Goal: Information Seeking & Learning: Learn about a topic

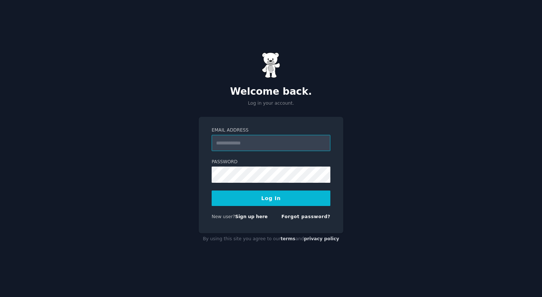
type input "**********"
click at [271, 198] on button "Log In" at bounding box center [271, 198] width 119 height 15
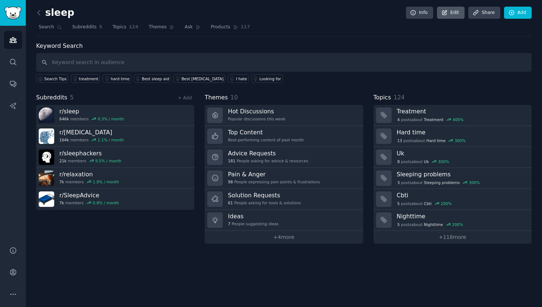
click at [446, 12] on icon at bounding box center [444, 13] width 7 height 7
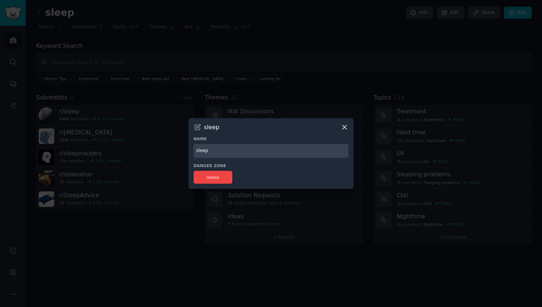
click at [288, 47] on div at bounding box center [271, 153] width 542 height 307
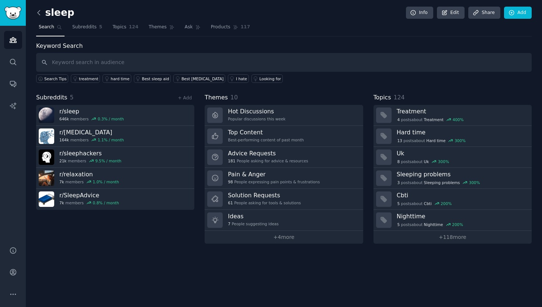
click at [38, 13] on icon at bounding box center [39, 12] width 2 height 4
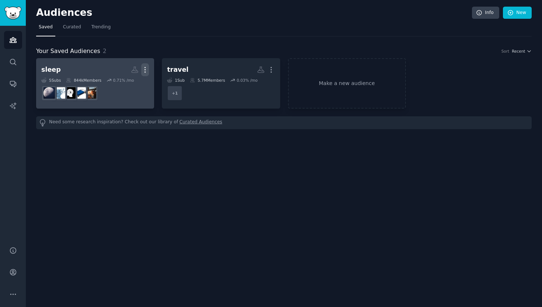
click at [143, 69] on icon "button" at bounding box center [145, 70] width 8 height 8
click at [130, 69] on link "View" at bounding box center [119, 72] width 35 height 15
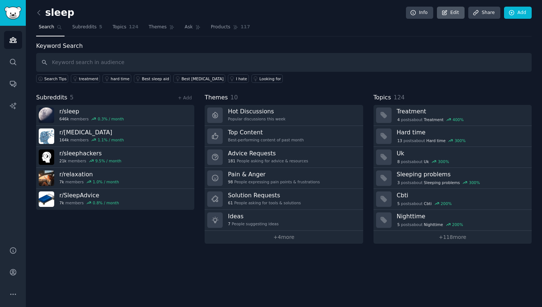
click at [454, 14] on link "Edit" at bounding box center [451, 13] width 28 height 13
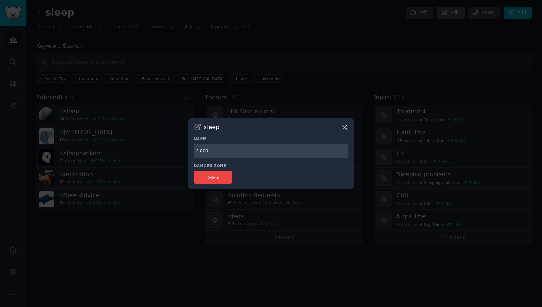
click at [454, 14] on div at bounding box center [271, 153] width 542 height 307
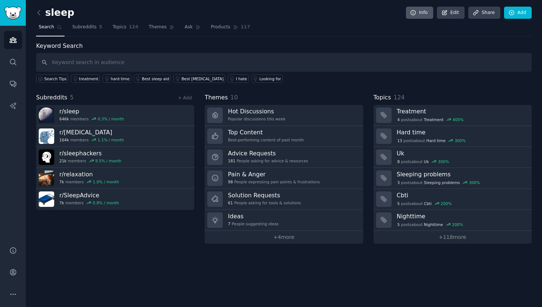
click at [429, 13] on link "Info" at bounding box center [419, 13] width 27 height 13
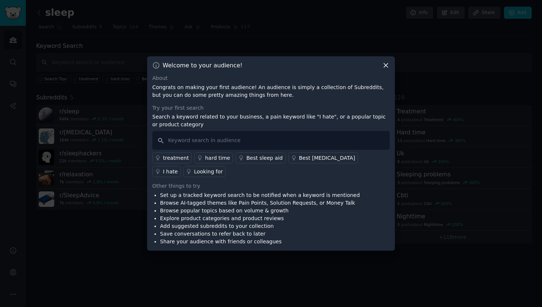
click at [429, 21] on div at bounding box center [271, 153] width 542 height 307
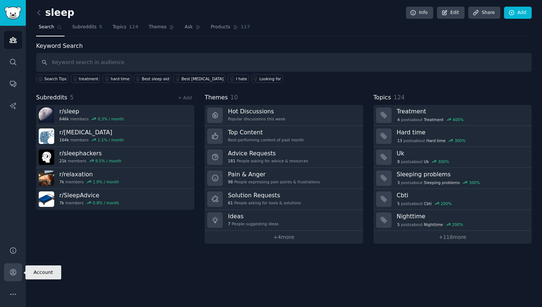
click at [14, 274] on icon "Sidebar" at bounding box center [13, 273] width 8 height 8
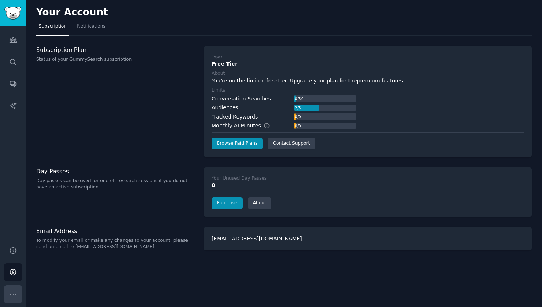
click at [12, 289] on button "More" at bounding box center [13, 295] width 18 height 18
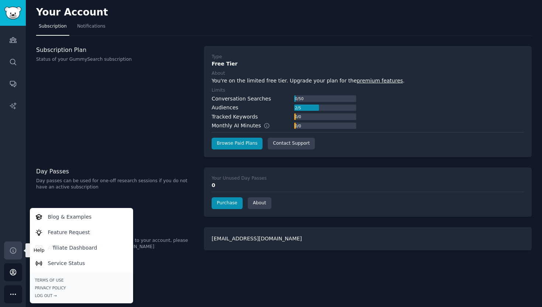
click at [13, 255] on link "Help" at bounding box center [13, 251] width 18 height 18
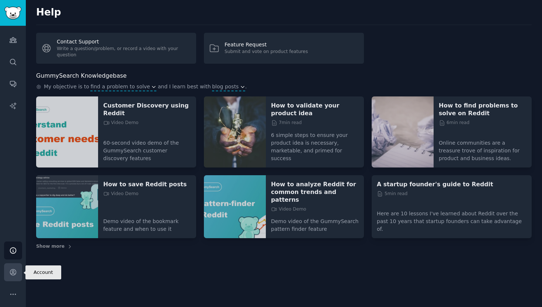
click at [12, 271] on icon "Sidebar" at bounding box center [13, 273] width 8 height 8
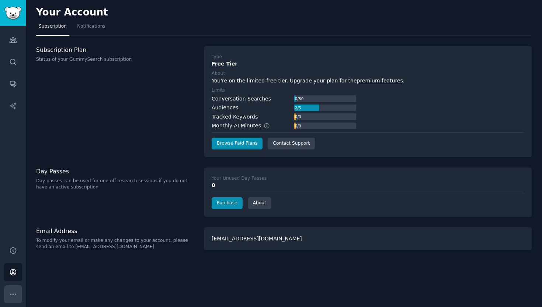
click at [10, 290] on button "More" at bounding box center [13, 295] width 18 height 18
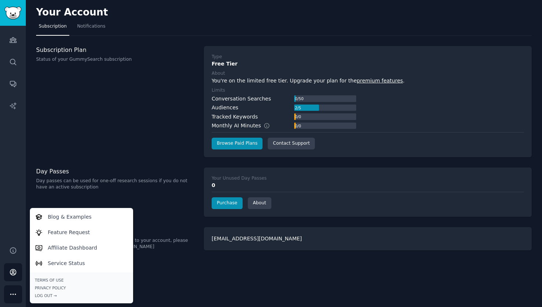
click at [65, 135] on div "Subscription Plan Status of your GummySearch subscription" at bounding box center [116, 101] width 160 height 111
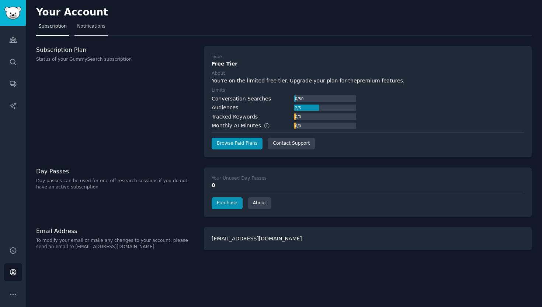
click at [83, 26] on span "Notifications" at bounding box center [91, 26] width 28 height 7
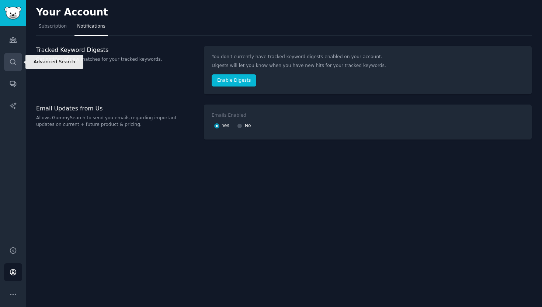
click at [9, 62] on icon "Sidebar" at bounding box center [13, 62] width 8 height 8
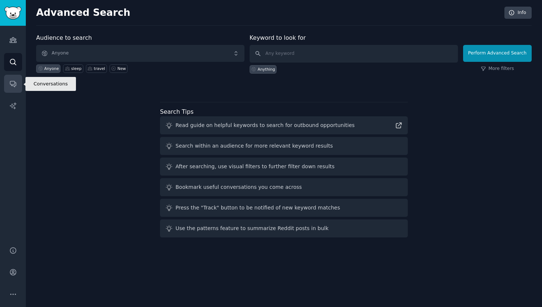
click at [15, 83] on icon "Sidebar" at bounding box center [13, 84] width 6 height 6
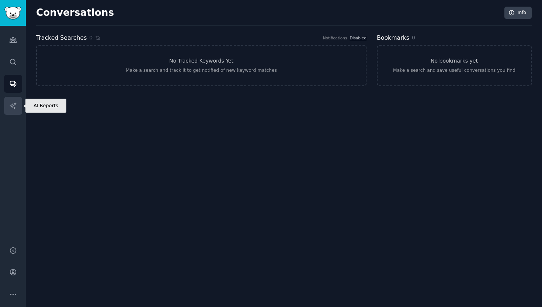
click at [15, 105] on icon "Sidebar" at bounding box center [13, 106] width 8 height 8
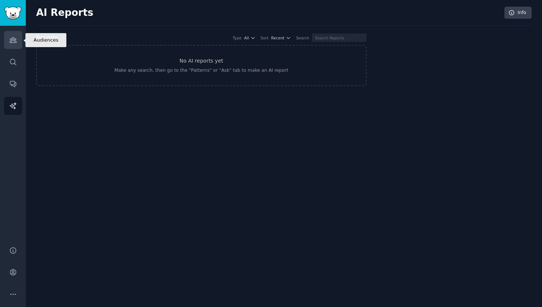
click at [14, 47] on link "Audiences" at bounding box center [13, 40] width 18 height 18
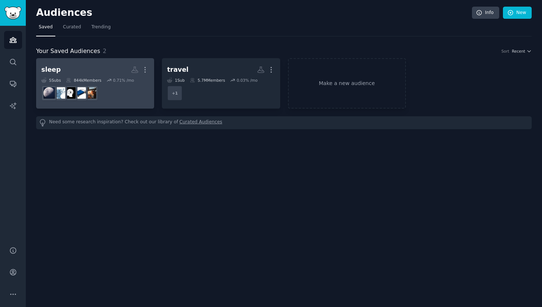
click at [120, 70] on h2 "sleep More" at bounding box center [95, 69] width 108 height 13
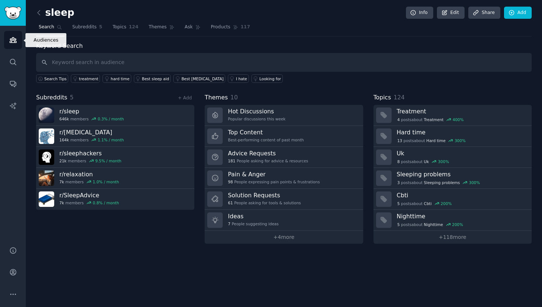
click at [8, 45] on link "Audiences" at bounding box center [13, 40] width 18 height 18
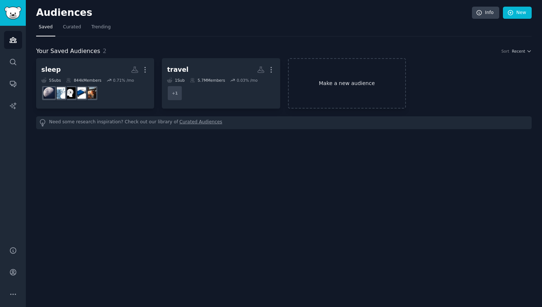
click at [353, 86] on link "Make a new audience" at bounding box center [347, 83] width 118 height 50
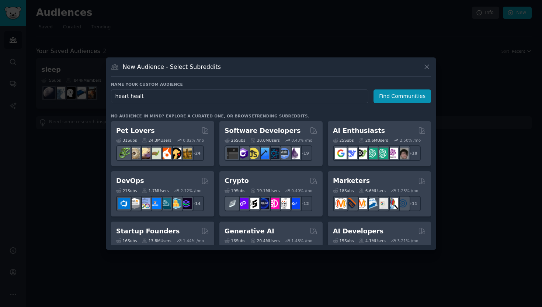
type input "heart health"
click at [403, 96] on button "Find Communities" at bounding box center [402, 97] width 58 height 14
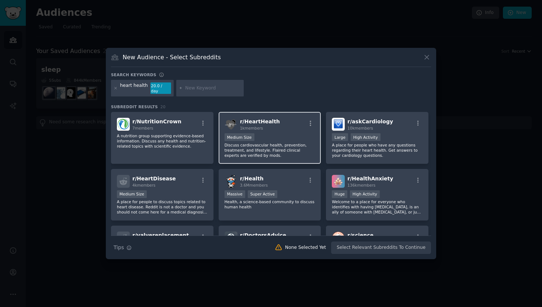
click at [279, 125] on div "r/ HeartHealth 1k members" at bounding box center [269, 124] width 91 height 13
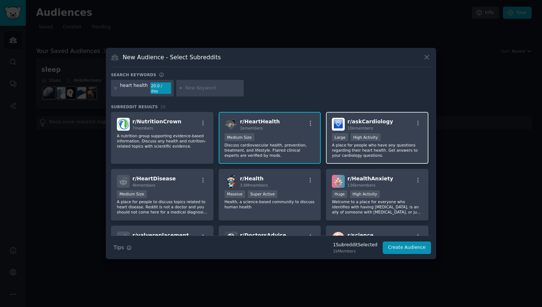
click at [396, 126] on div "r/ askCardiology 10k members" at bounding box center [377, 124] width 91 height 13
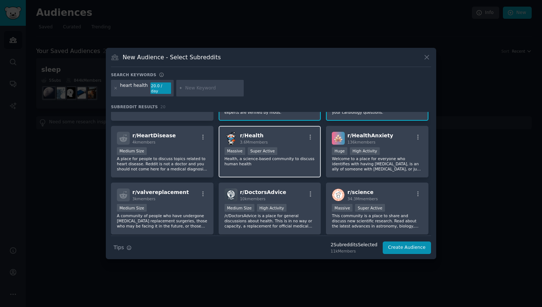
scroll to position [45, 0]
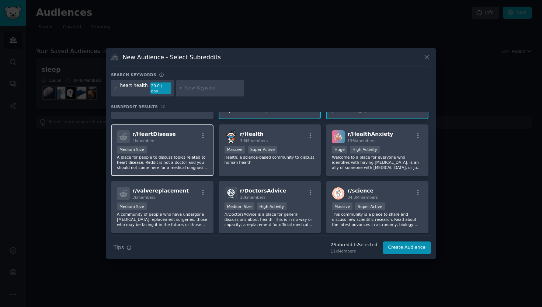
click at [165, 157] on p "A place for people to discuss topics related to heart disease. Reddit is not a …" at bounding box center [162, 162] width 91 height 15
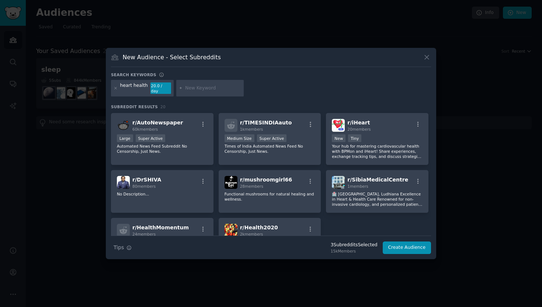
scroll to position [230, 0]
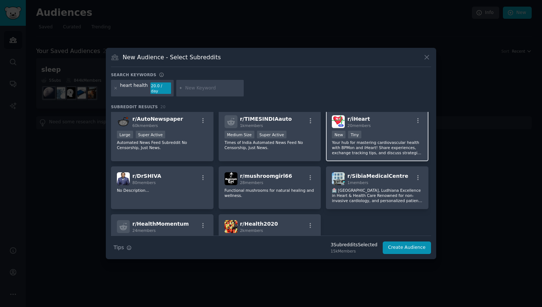
click at [385, 144] on p "Your hub for mastering cardiovascular health with BPMon and iHeart! Share exper…" at bounding box center [377, 147] width 91 height 15
click at [366, 136] on div "New Tiny" at bounding box center [377, 135] width 91 height 9
click at [384, 137] on div "New Tiny" at bounding box center [377, 135] width 91 height 9
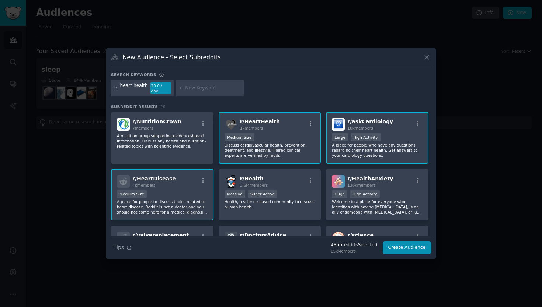
scroll to position [0, 0]
click at [191, 88] on input "text" at bounding box center [213, 88] width 56 height 7
type input "cardiovascular"
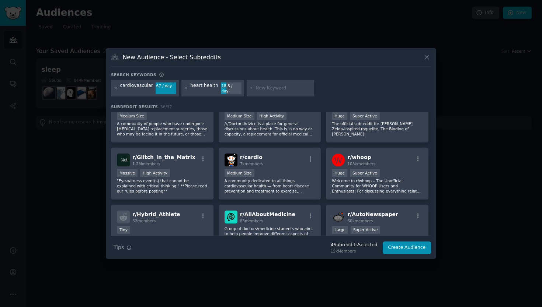
scroll to position [194, 0]
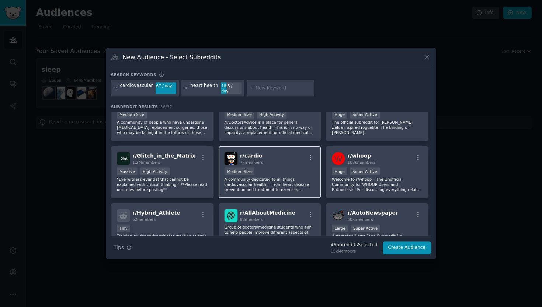
click at [271, 186] on p "A community dedicated to all things cardiovascular health — from heart disease …" at bounding box center [269, 184] width 91 height 15
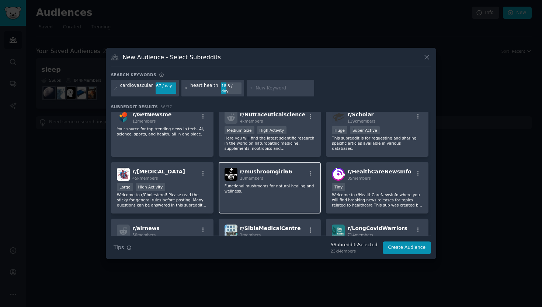
scroll to position [470, 0]
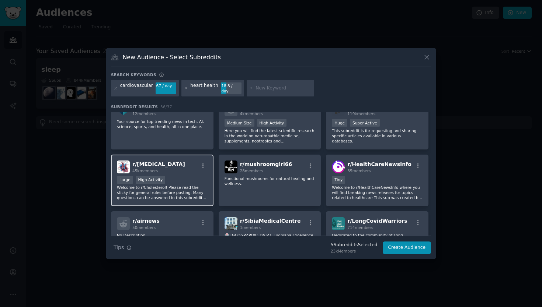
click at [187, 188] on p "Welcome to r/Cholesterol! Please read the sticky for general rules before posti…" at bounding box center [162, 192] width 91 height 15
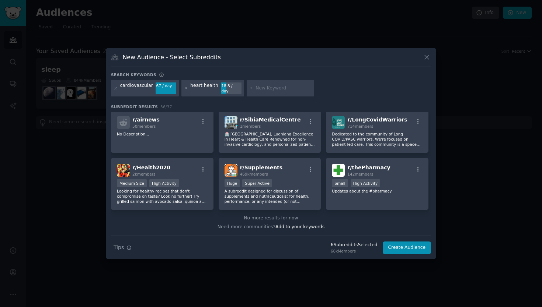
scroll to position [571, 0]
click at [264, 90] on input "text" at bounding box center [283, 88] width 56 height 7
type input "blood pressure"
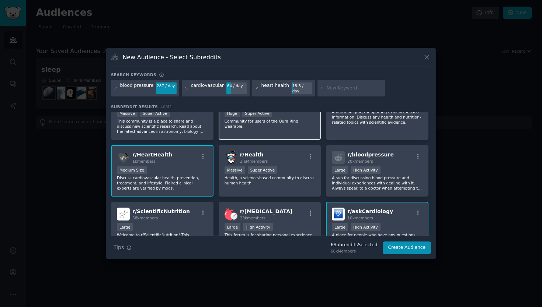
scroll to position [28, 0]
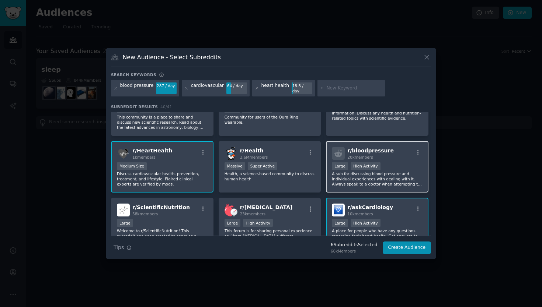
click at [408, 174] on p "A sub for discussing blood pressure and individual experiences with dealing wit…" at bounding box center [377, 178] width 91 height 15
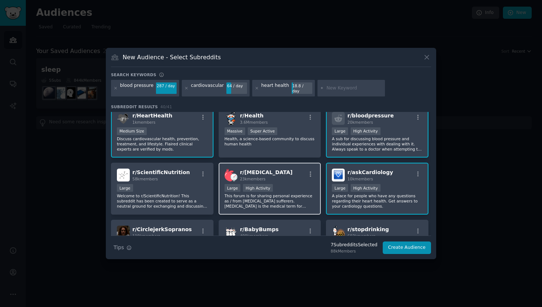
click at [276, 198] on p "This forum is for sharing personal experience as / from hypertension sufferers.…" at bounding box center [269, 201] width 91 height 15
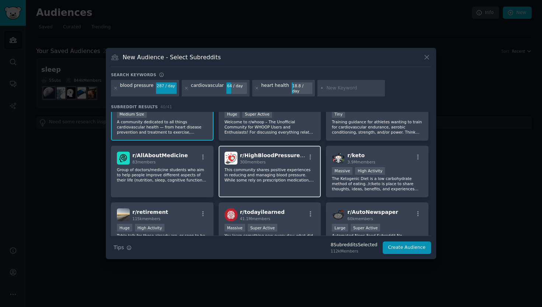
scroll to position [378, 0]
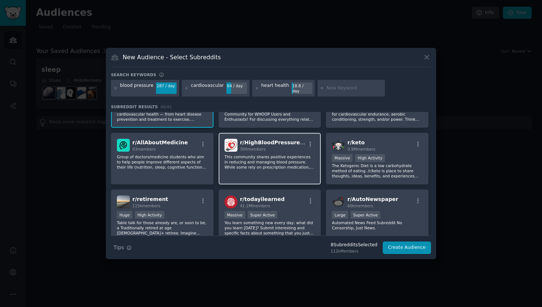
click at [270, 160] on p "This community shares positive experiences in reducing and managing blood press…" at bounding box center [269, 161] width 91 height 15
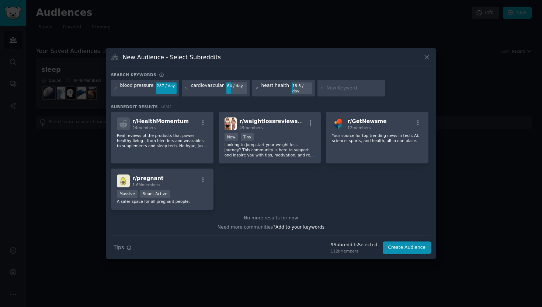
scroll to position [683, 0]
click at [335, 87] on input "text" at bounding box center [354, 88] width 56 height 7
type input "cholesterol"
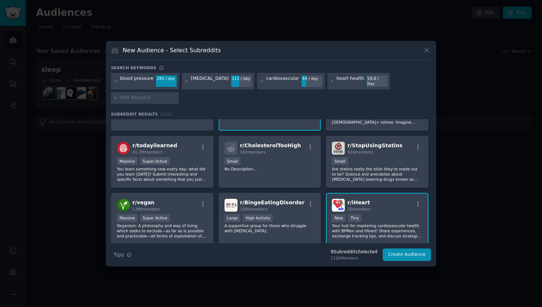
scroll to position [498, 0]
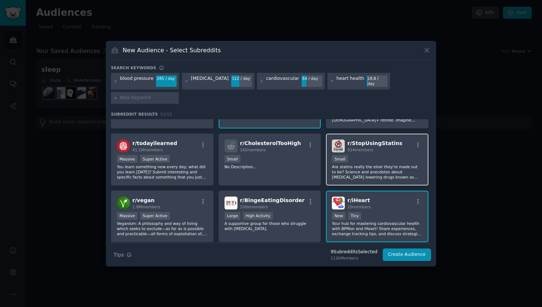
click at [375, 166] on p "Are statins really the elixir they're made out to be? Science and anecdotes abo…" at bounding box center [377, 171] width 91 height 15
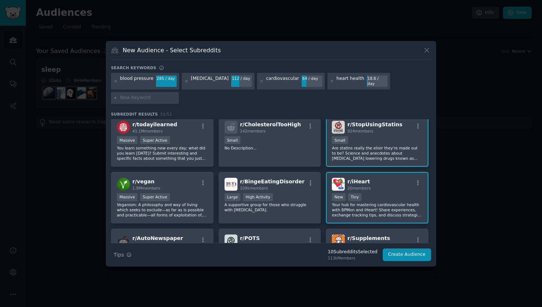
scroll to position [520, 0]
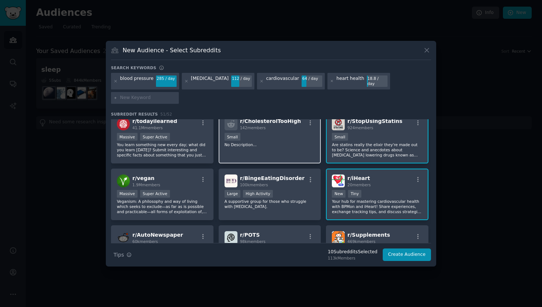
click at [285, 147] on div "r/ CholesterolTooHigh 142 members Small No Description..." at bounding box center [270, 138] width 102 height 52
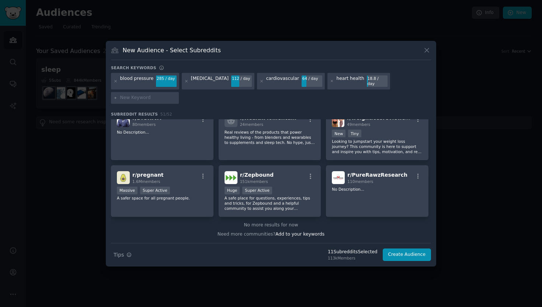
scroll to position [865, 0]
click at [145, 96] on input "text" at bounding box center [148, 98] width 56 height 7
type input "hypertension"
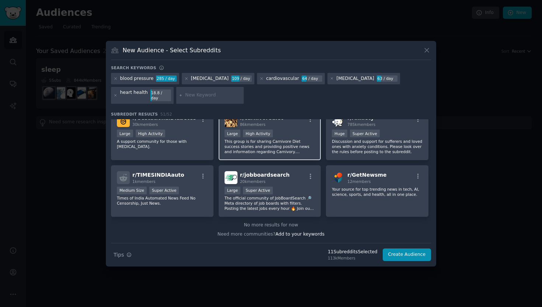
scroll to position [865, 0]
type input "blood sugar"
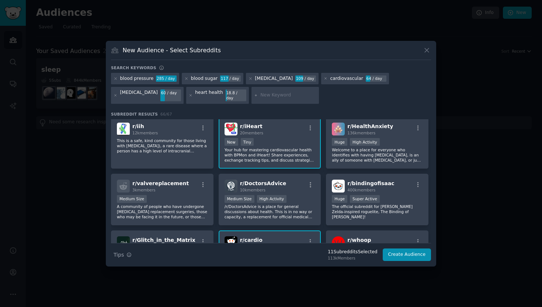
scroll to position [401, 0]
click at [174, 143] on p "This is a safe, kind community for those living with Idiopathic Intracranial Hy…" at bounding box center [162, 145] width 91 height 15
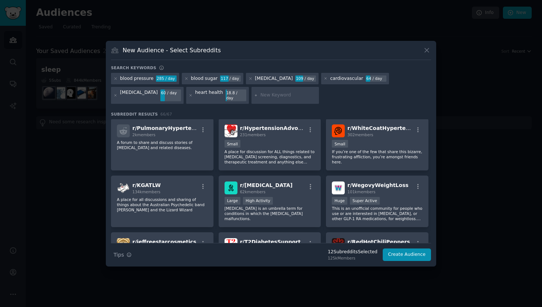
scroll to position [740, 0]
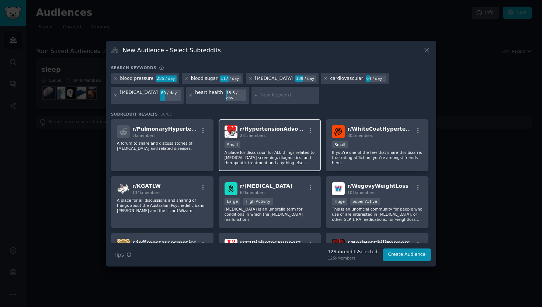
click at [252, 156] on p "A place for discussion for ALL things related to hypertension screening, diagno…" at bounding box center [269, 157] width 91 height 15
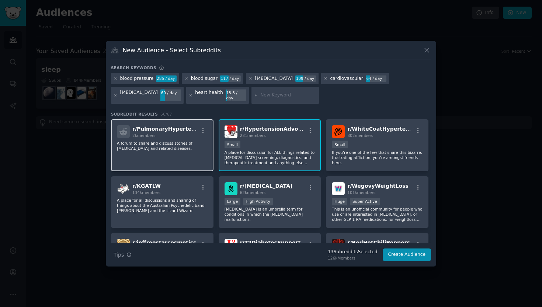
click at [168, 145] on p "A forum to share and discuss stories of Pulmonary Hypertension and related dise…" at bounding box center [162, 146] width 91 height 10
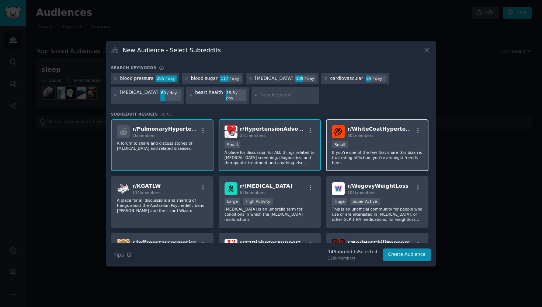
click at [374, 159] on p "If you’re one of the few that share this bizarre, frustrating affliction, you’r…" at bounding box center [377, 157] width 91 height 15
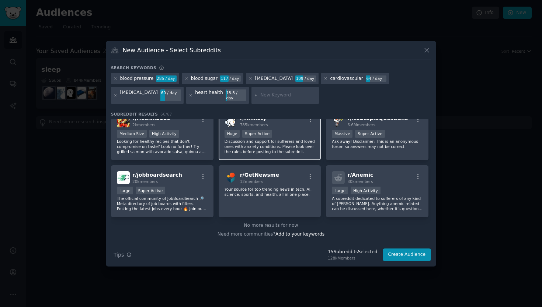
scroll to position [1149, 0]
click at [397, 254] on button "Create Audience" at bounding box center [407, 255] width 49 height 13
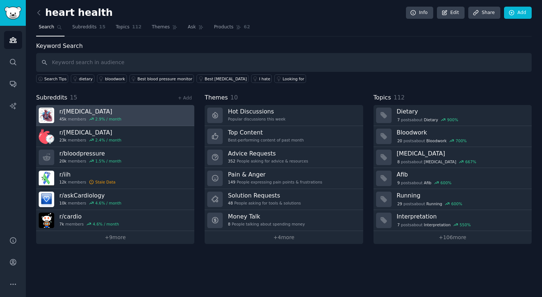
click at [129, 114] on link "r/ Cholesterol 45k members 2.9 % / month" at bounding box center [115, 115] width 158 height 21
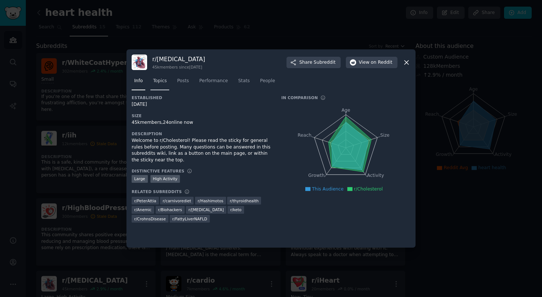
click at [163, 80] on span "Topics" at bounding box center [160, 81] width 14 height 7
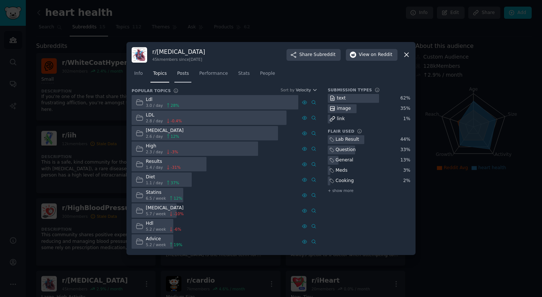
click at [186, 75] on span "Posts" at bounding box center [183, 73] width 12 height 7
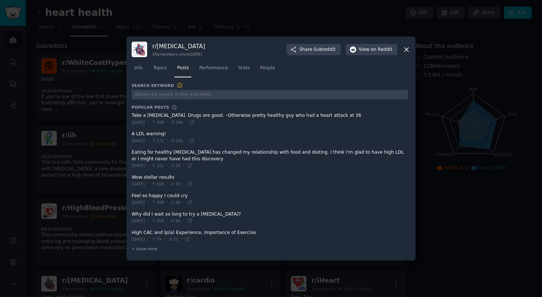
click at [154, 180] on span at bounding box center [270, 181] width 276 height 18
click at [217, 69] on span "Performance" at bounding box center [213, 68] width 29 height 7
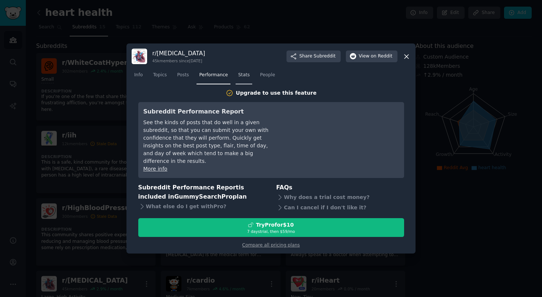
click at [244, 77] on span "Stats" at bounding box center [243, 75] width 11 height 7
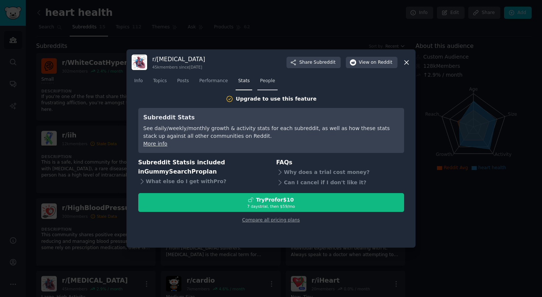
click at [263, 78] on span "People" at bounding box center [267, 81] width 15 height 7
click at [188, 78] on link "Posts" at bounding box center [182, 82] width 17 height 15
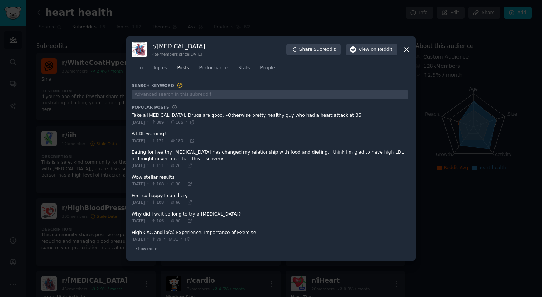
click at [105, 83] on div at bounding box center [271, 148] width 542 height 297
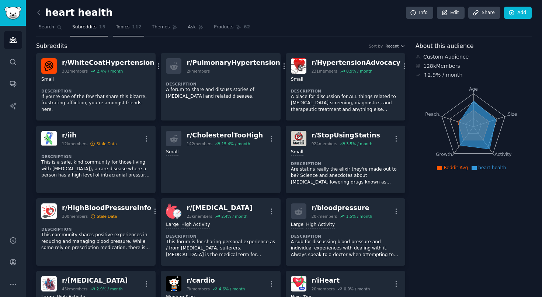
click at [125, 27] on span "Topics" at bounding box center [123, 27] width 14 height 7
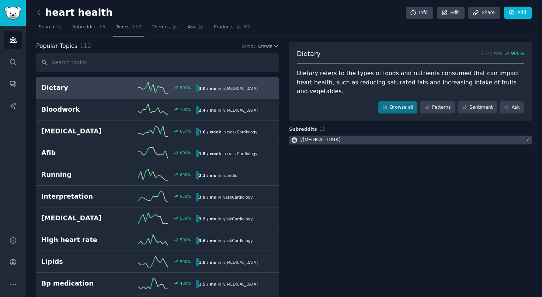
click at [318, 137] on div "r/ Cholesterol" at bounding box center [319, 140] width 41 height 7
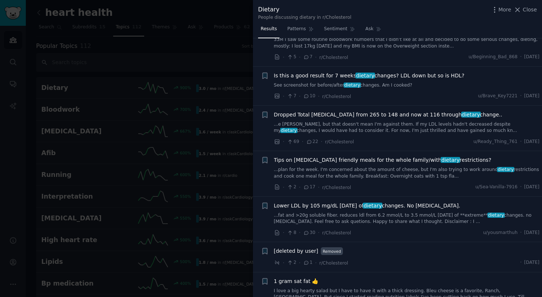
scroll to position [309, 0]
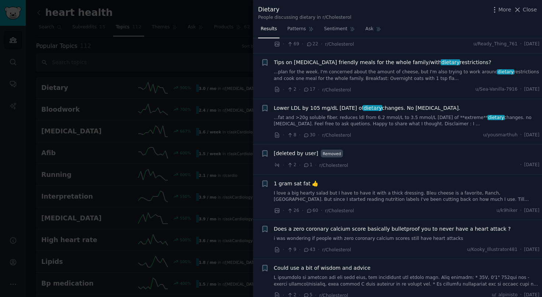
click at [386, 109] on div "Lower LDL by 105 mg/dL in 10 days of dietary changes. No Statin. ...fat and >20…" at bounding box center [407, 115] width 266 height 23
click at [388, 105] on span "Lower LDL by 105 mg/dL in 10 days of dietary changes. No Statin." at bounding box center [367, 108] width 187 height 8
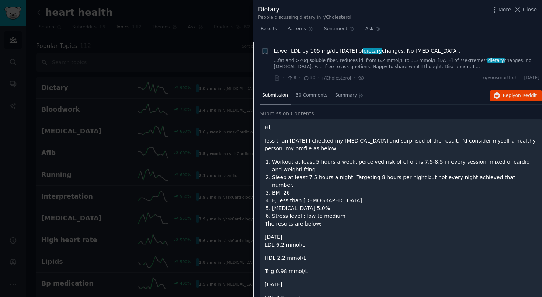
scroll to position [366, 0]
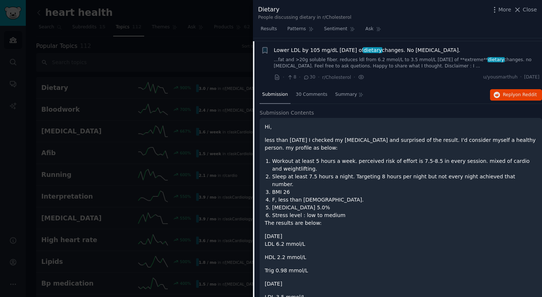
click at [122, 135] on div at bounding box center [271, 148] width 542 height 297
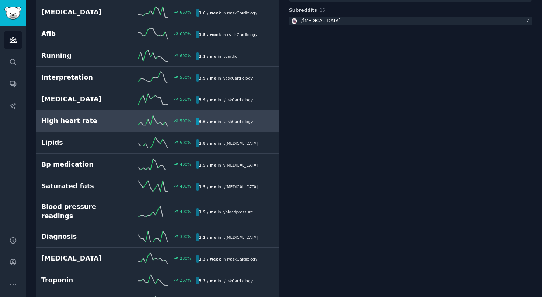
scroll to position [128, 0]
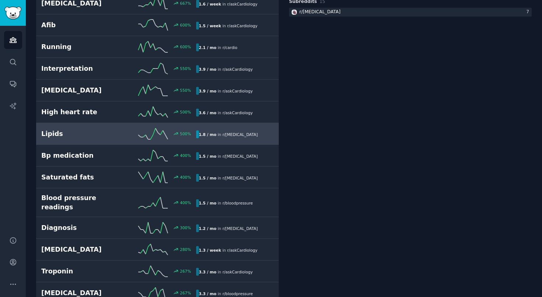
click at [132, 133] on div "500 %" at bounding box center [157, 133] width 77 height 11
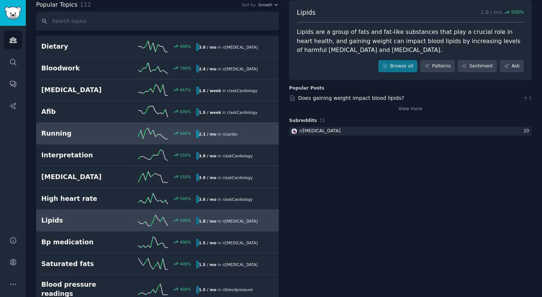
scroll to position [47, 0]
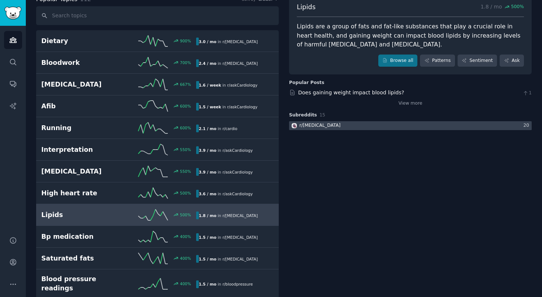
click at [339, 123] on div at bounding box center [410, 125] width 243 height 9
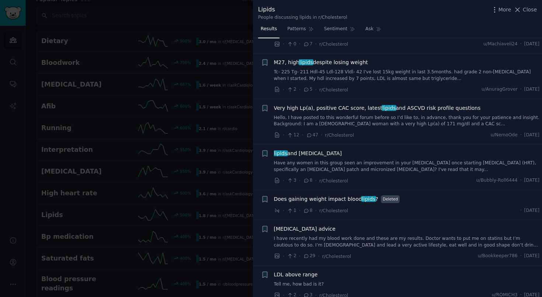
scroll to position [145, 0]
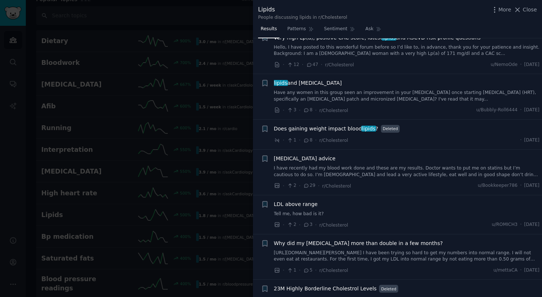
click at [149, 213] on div at bounding box center [271, 148] width 542 height 297
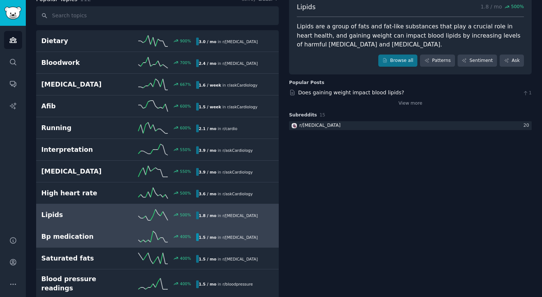
click at [73, 232] on h2 "Bp medication" at bounding box center [79, 236] width 77 height 9
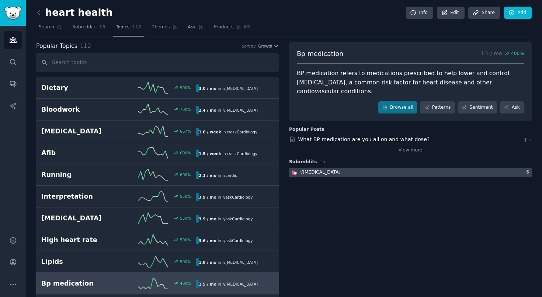
click at [344, 168] on div at bounding box center [410, 172] width 243 height 9
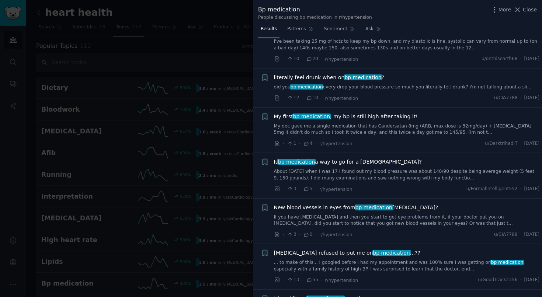
scroll to position [897, 0]
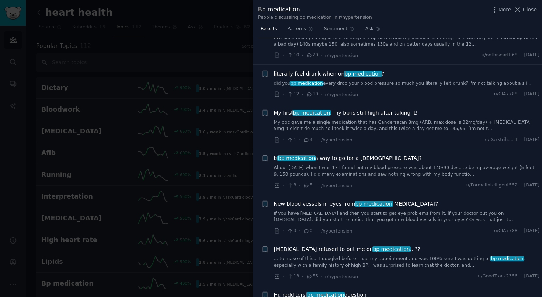
click at [145, 92] on div at bounding box center [271, 148] width 542 height 297
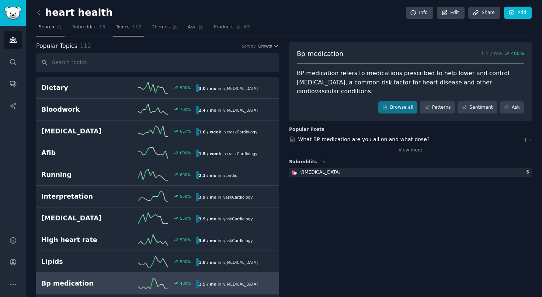
click at [52, 28] on span "Search" at bounding box center [46, 27] width 15 height 7
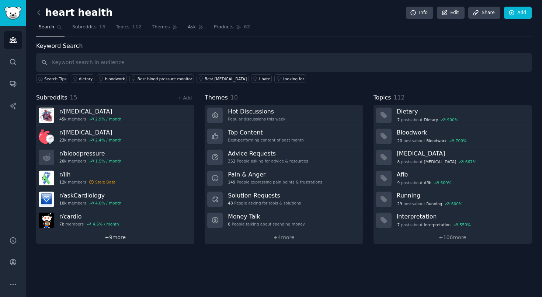
click at [157, 237] on link "+ 9 more" at bounding box center [115, 237] width 158 height 13
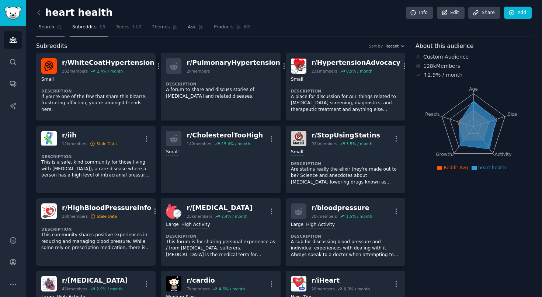
click at [42, 32] on link "Search" at bounding box center [50, 28] width 28 height 15
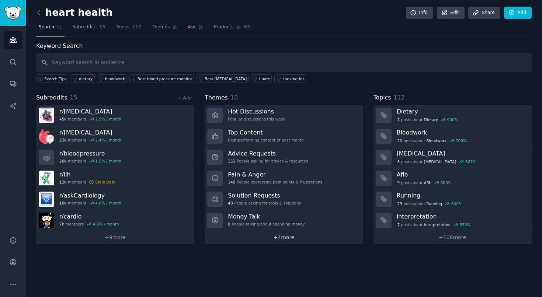
click at [269, 238] on link "+ 4 more" at bounding box center [284, 237] width 158 height 13
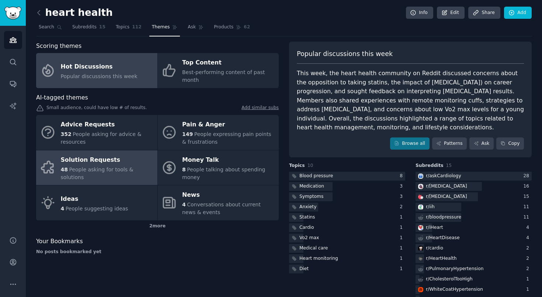
click at [128, 158] on div "Solution Requests" at bounding box center [107, 160] width 93 height 12
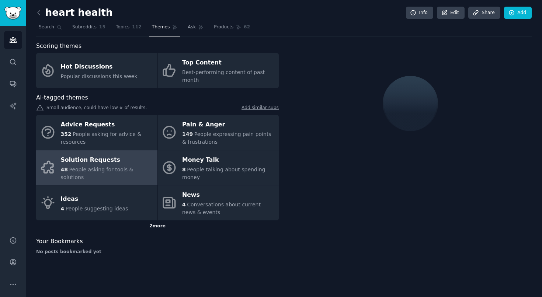
click at [151, 224] on div "2 more" at bounding box center [157, 226] width 243 height 12
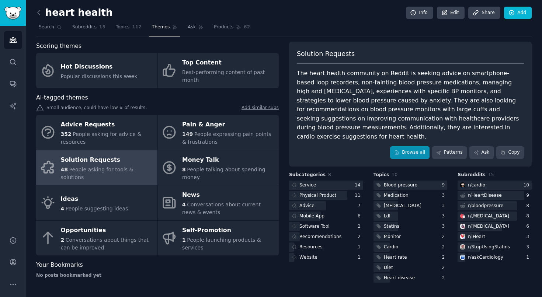
click at [410, 146] on link "Browse all" at bounding box center [409, 152] width 39 height 13
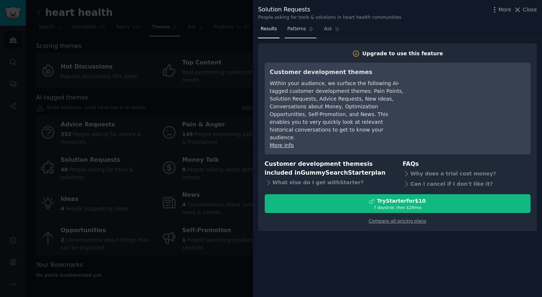
click at [295, 31] on span "Patterns" at bounding box center [296, 29] width 18 height 7
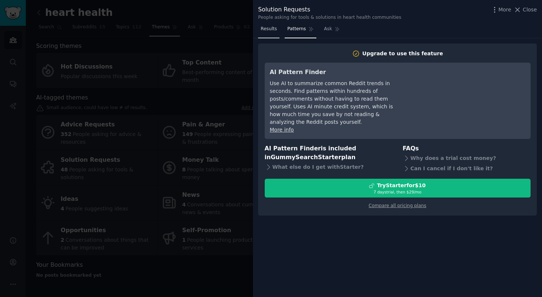
click at [274, 29] on span "Results" at bounding box center [269, 29] width 16 height 7
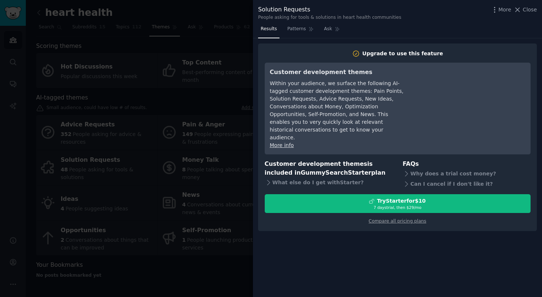
click at [198, 160] on div at bounding box center [271, 148] width 542 height 297
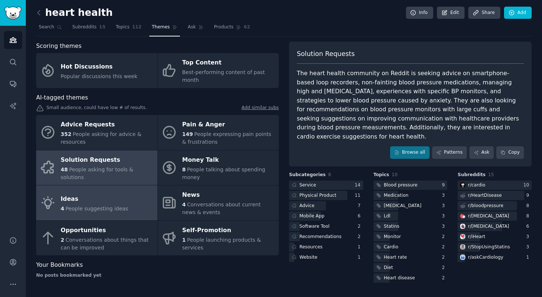
click at [87, 202] on div "Ideas" at bounding box center [94, 199] width 67 height 12
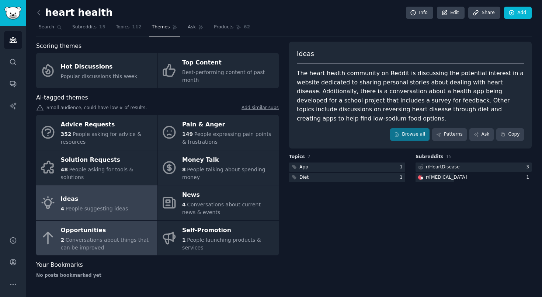
click at [116, 237] on span "Conversations about things that can be improved" at bounding box center [105, 244] width 88 height 14
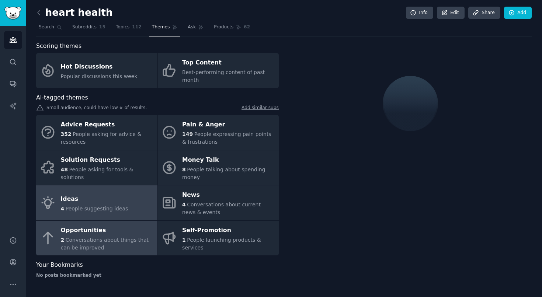
click at [125, 199] on link "Ideas 4 People suggesting ideas" at bounding box center [96, 202] width 121 height 35
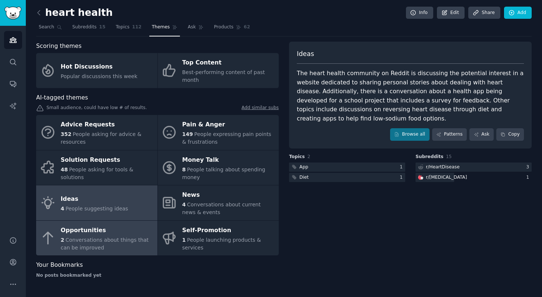
click at [118, 226] on div "Opportunities" at bounding box center [107, 230] width 93 height 12
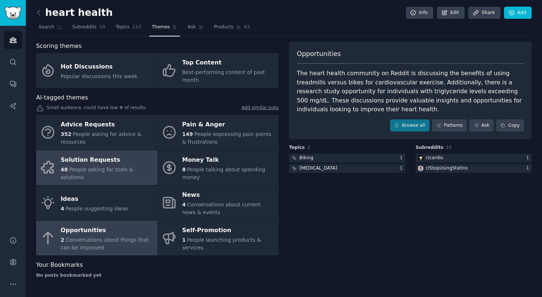
click at [123, 166] on div "Solution Requests" at bounding box center [107, 160] width 93 height 12
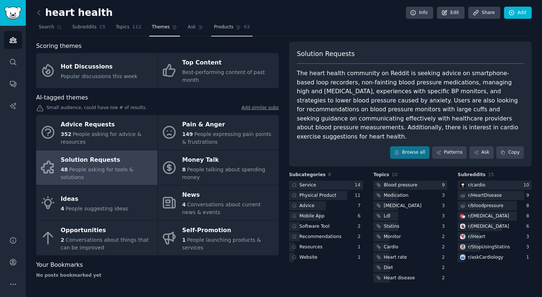
click at [222, 29] on span "Products" at bounding box center [224, 27] width 20 height 7
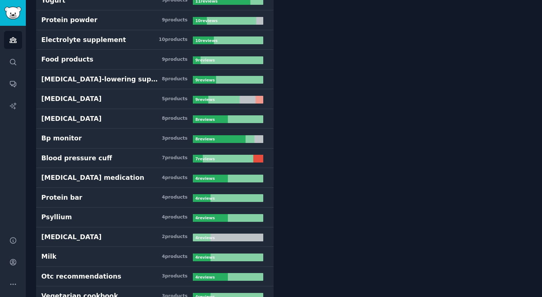
scroll to position [222, 0]
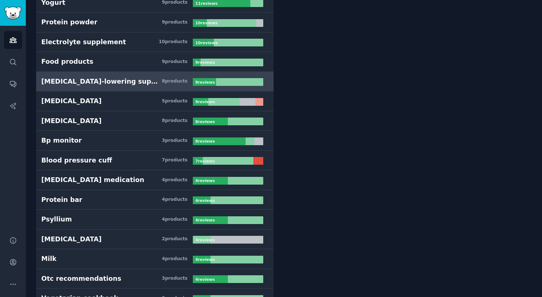
click at [135, 84] on div "Cholesterol-lowering supplements" at bounding box center [101, 81] width 121 height 9
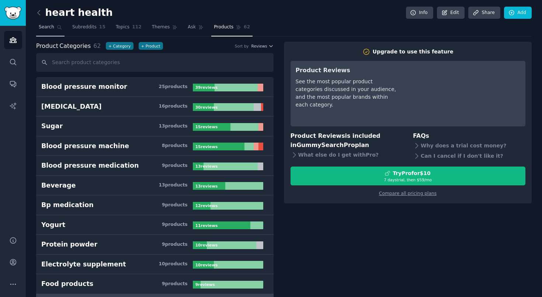
click at [46, 30] on link "Search" at bounding box center [50, 28] width 28 height 15
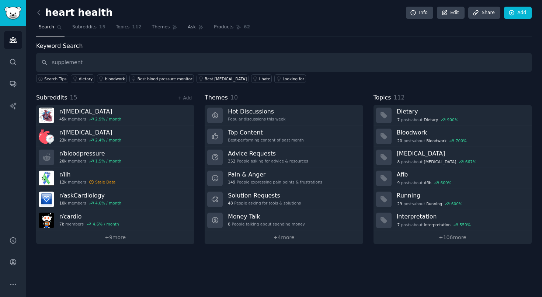
type input "supplement"
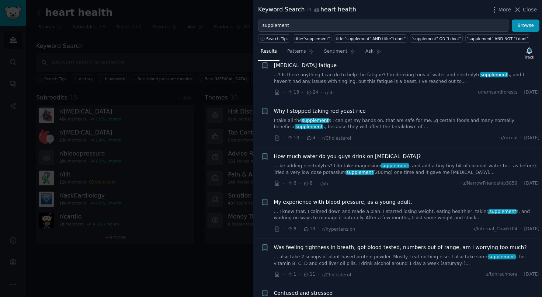
scroll to position [62, 0]
click at [304, 108] on span "Why I stopped taking red yeast rice" at bounding box center [320, 111] width 92 height 8
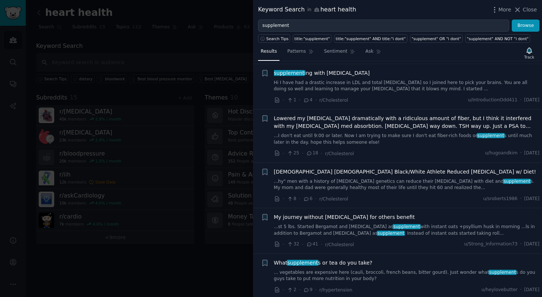
scroll to position [374, 0]
click at [387, 83] on link "Hi I have had a drastic increase in LDL and total cholesterol so I joined here …" at bounding box center [407, 85] width 266 height 13
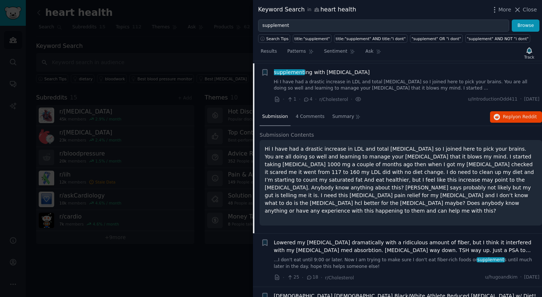
scroll to position [373, 0]
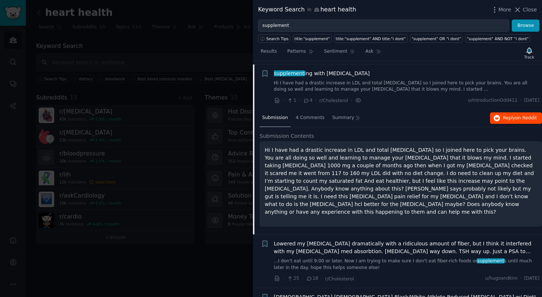
click at [497, 118] on button "Reply on Reddit" at bounding box center [516, 118] width 52 height 12
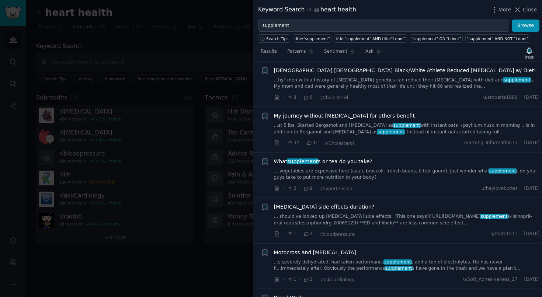
scroll to position [601, 0]
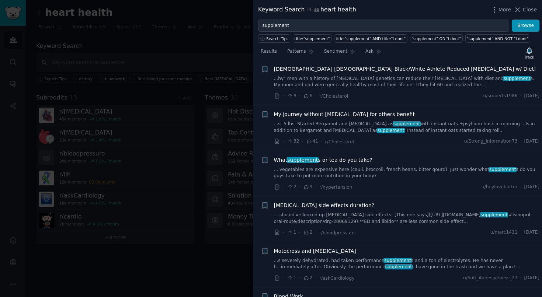
click at [431, 121] on link "...st 5 lbs. Started Bergamot and Olive leaf as supplement with instant oats +p…" at bounding box center [407, 127] width 266 height 13
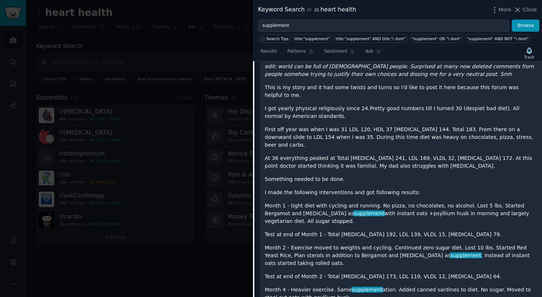
scroll to position [516, 0]
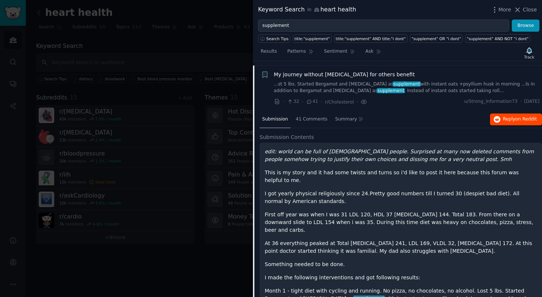
click at [494, 116] on icon "button" at bounding box center [497, 119] width 7 height 7
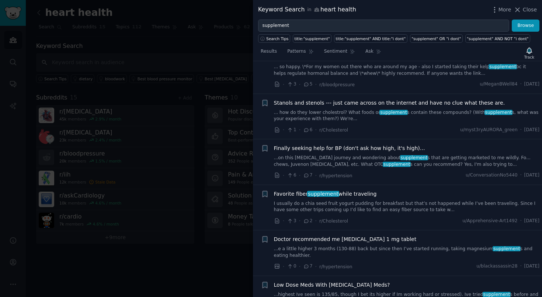
scroll to position [2806, 0]
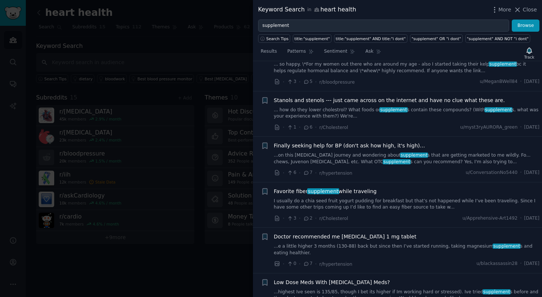
click at [400, 153] on span "supplement" at bounding box center [414, 155] width 28 height 5
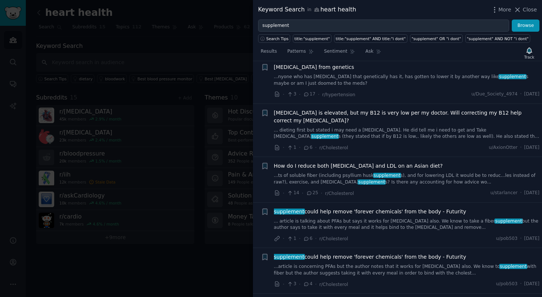
scroll to position [2322, 0]
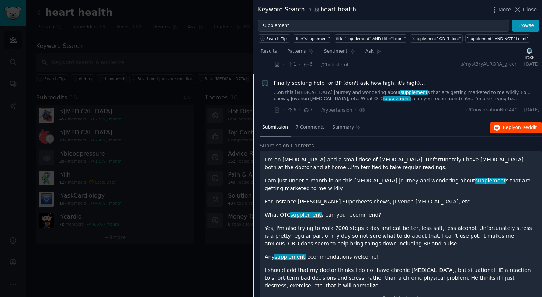
click at [493, 122] on button "Reply on Reddit" at bounding box center [516, 128] width 52 height 12
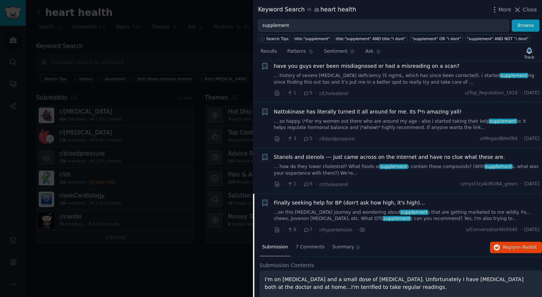
scroll to position [2193, 0]
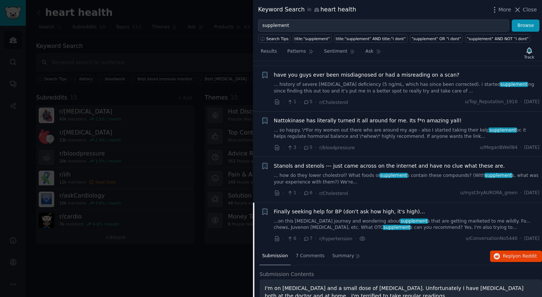
click at [471, 128] on div "Nattokinase has literally turned it all around for me. Its f*n amazing yall! ..…" at bounding box center [407, 134] width 266 height 35
click at [477, 127] on link "... so happy. \*For my women out there who are around my age - also I started t…" at bounding box center [407, 133] width 266 height 13
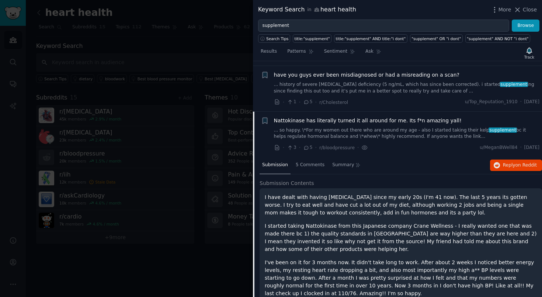
scroll to position [2232, 0]
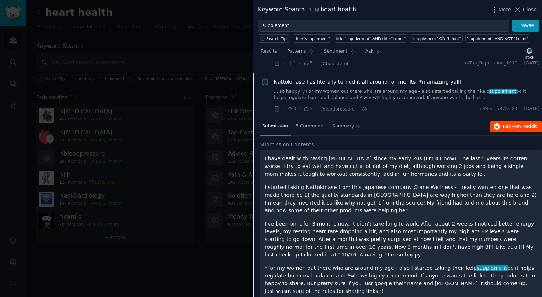
click at [511, 123] on span "Reply on Reddit" at bounding box center [520, 126] width 34 height 7
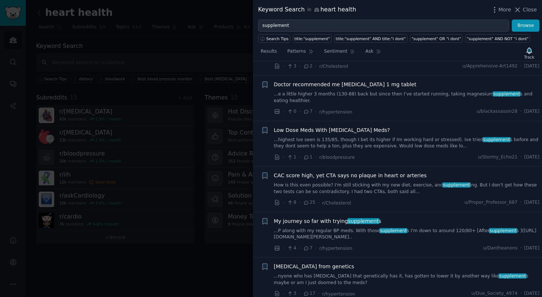
scroll to position [2615, 0]
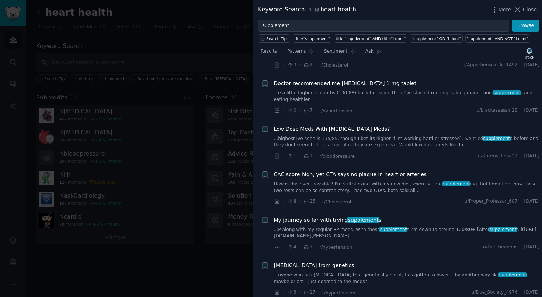
click at [425, 216] on div "My journey so far with trying supplement s ...P along with my regular BP meds. …" at bounding box center [407, 227] width 266 height 23
click at [426, 227] on link "...P along with my regular BP meds. With those supplement s I'm down to around …" at bounding box center [407, 233] width 266 height 13
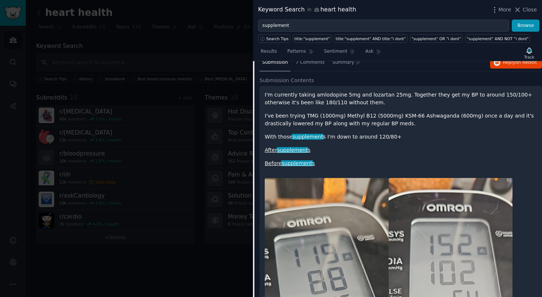
scroll to position [2548, 0]
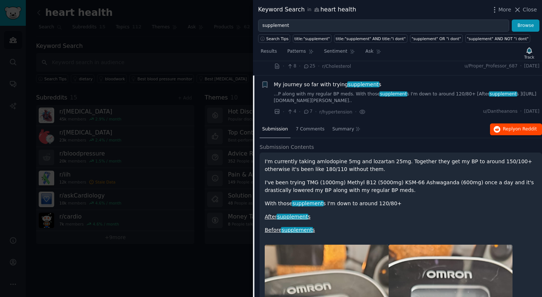
click at [508, 126] on span "Reply on Reddit" at bounding box center [520, 129] width 34 height 7
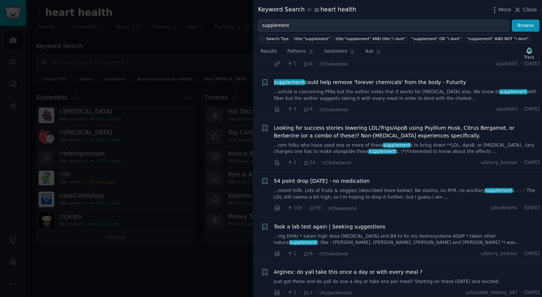
scroll to position [3172, 0]
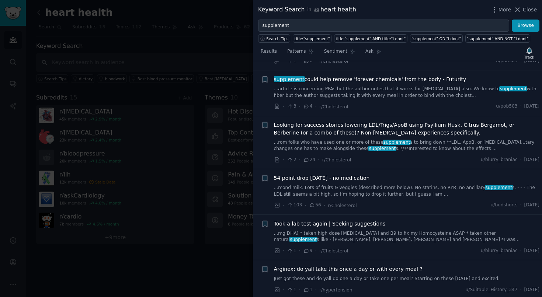
click at [421, 139] on link "...rom folks who have used one or more of these supplement s to bring down **LD…" at bounding box center [407, 145] width 266 height 13
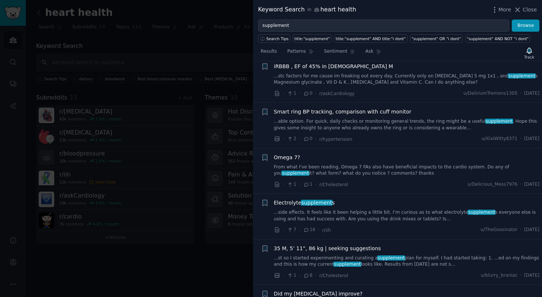
scroll to position [2827, 0]
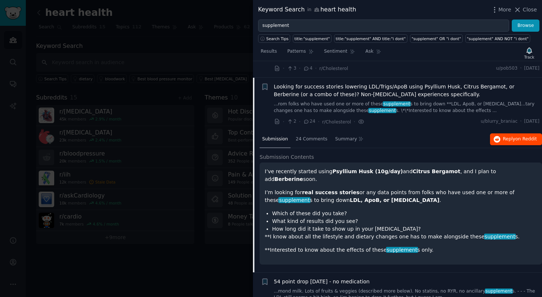
click at [507, 136] on span "Reply on Reddit" at bounding box center [520, 139] width 34 height 7
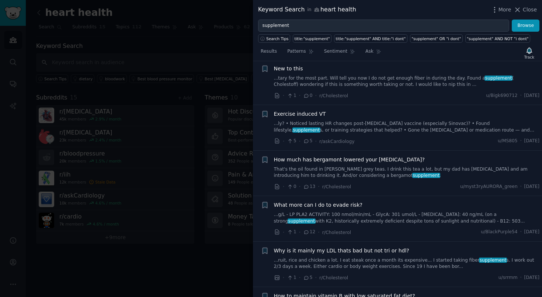
scroll to position [3537, 0]
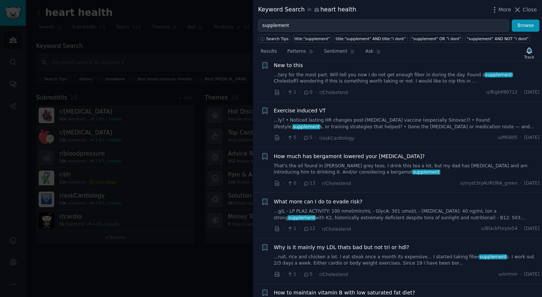
click at [394, 163] on link "That's the oil found in earl grey teas. I drink this tea a lot, but my dad has …" at bounding box center [407, 169] width 266 height 13
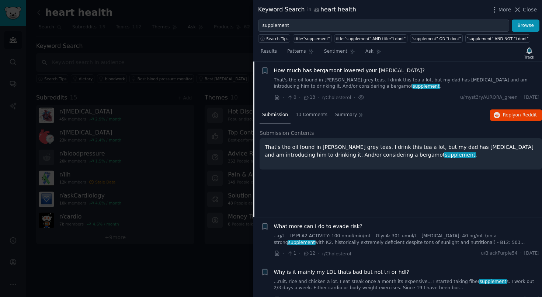
scroll to position [3460, 0]
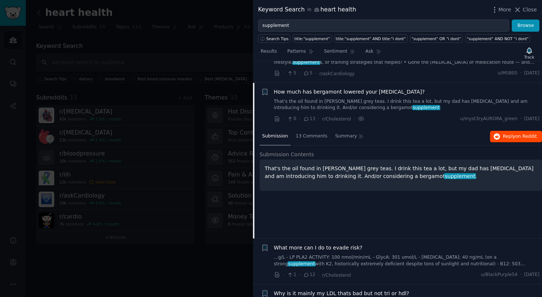
click at [499, 131] on button "Reply on Reddit" at bounding box center [516, 137] width 52 height 12
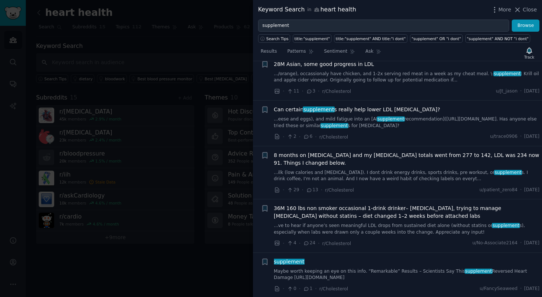
scroll to position [4275, 0]
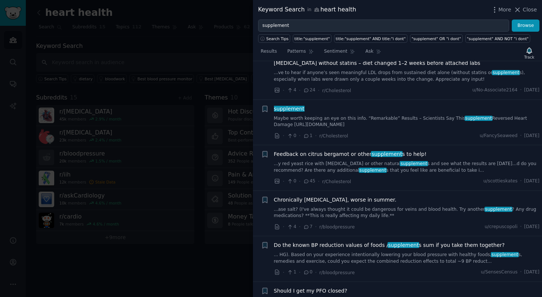
click at [408, 161] on link "...y red yeast rice with CoQ10 or other natural supplement s and see what the r…" at bounding box center [407, 167] width 266 height 13
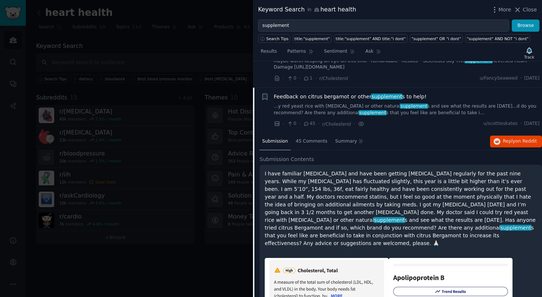
scroll to position [4372, 0]
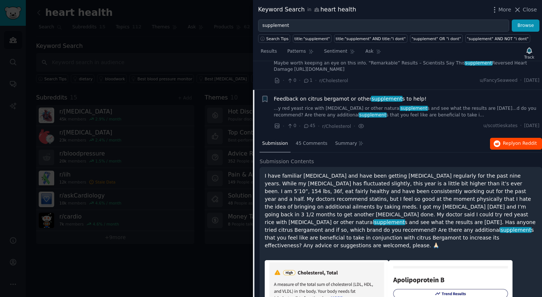
click at [515, 141] on span "on Reddit" at bounding box center [525, 143] width 21 height 5
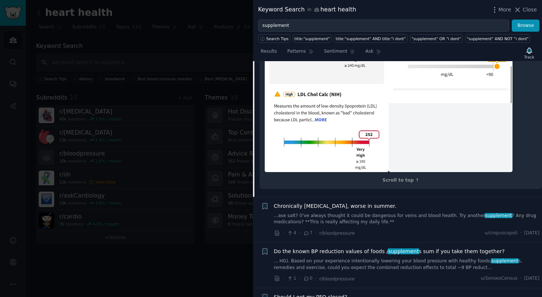
scroll to position [4639, 0]
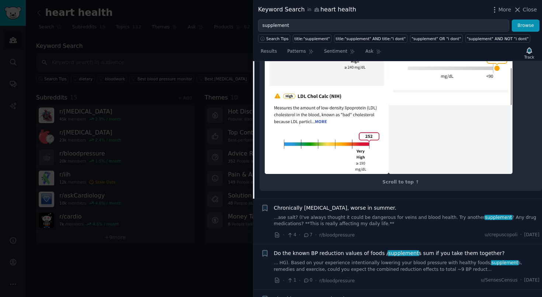
click at [423, 260] on link "... HG). Based on your experience intentionally lowering your blood pressure wi…" at bounding box center [407, 266] width 266 height 13
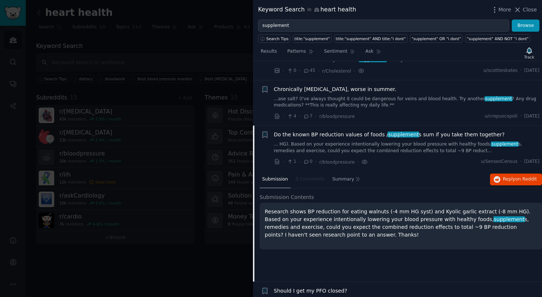
scroll to position [4428, 0]
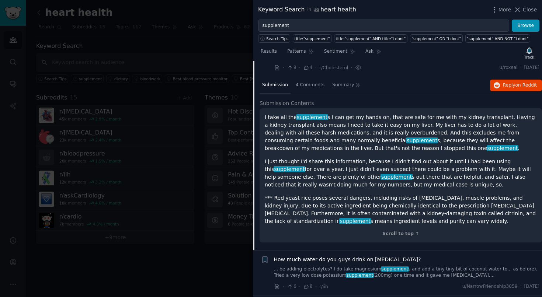
scroll to position [137, 0]
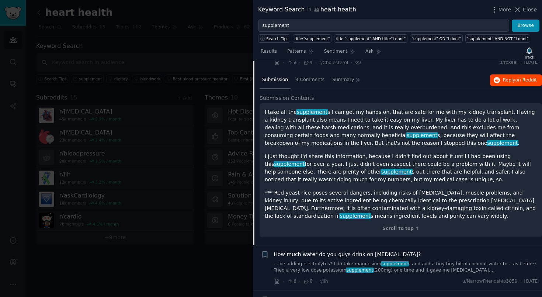
click at [504, 78] on span "Reply on Reddit" at bounding box center [520, 80] width 34 height 7
